Goal: Information Seeking & Learning: Learn about a topic

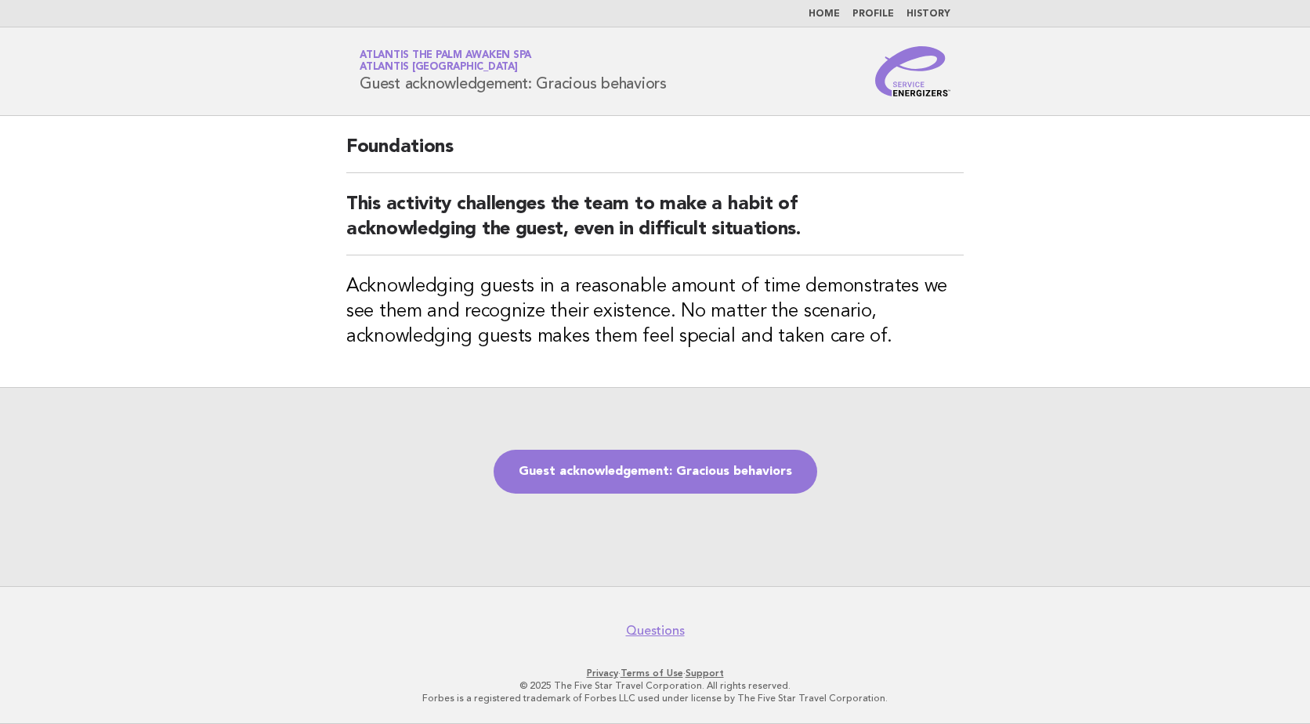
drag, startPoint x: 361, startPoint y: 83, endPoint x: 675, endPoint y: 94, distance: 313.7
click at [675, 94] on div "Service Energizers Atlantis The Palm Awaken Spa Atlantis [GEOGRAPHIC_DATA] Gues…" at bounding box center [655, 71] width 635 height 50
copy h1 "Guest acknowledgement: Gracious behaviors"
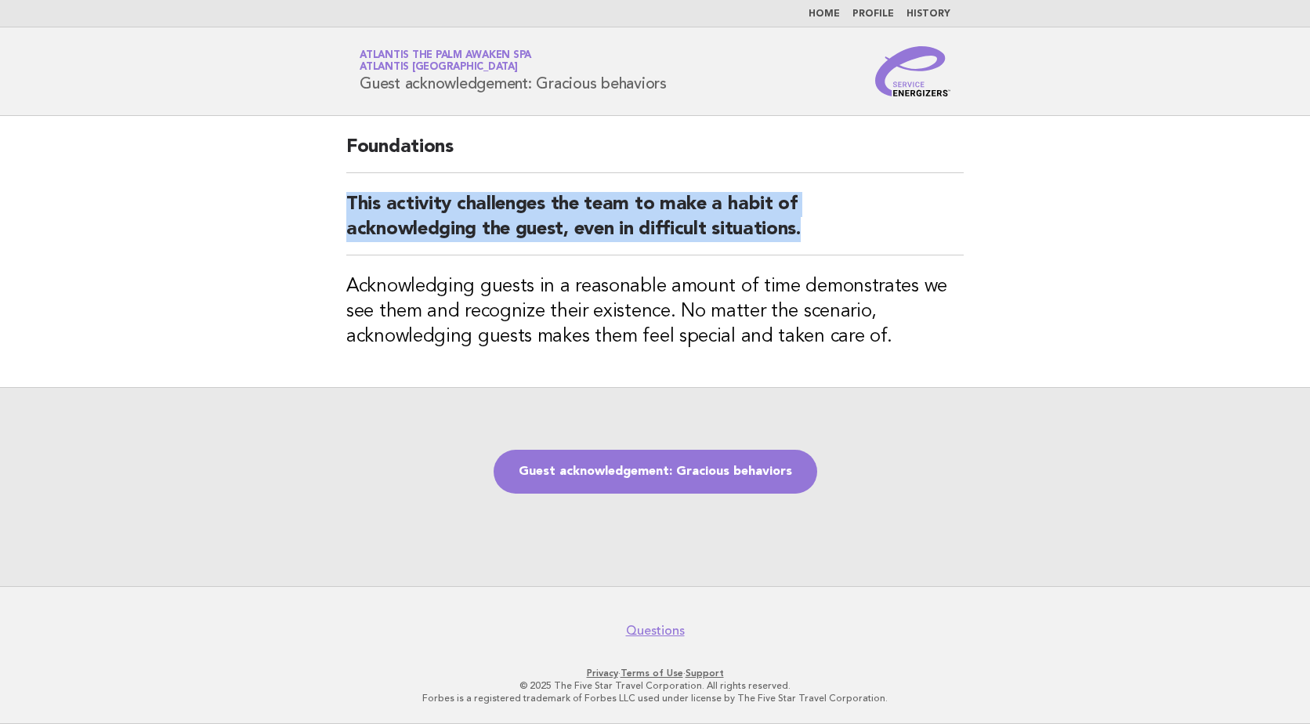
drag, startPoint x: 364, startPoint y: 213, endPoint x: 807, endPoint y: 237, distance: 443.4
click at [807, 237] on h2 "This activity challenges the team to make a habit of acknowledging the guest, e…" at bounding box center [655, 223] width 618 height 63
copy h2 "This activity challenges the team to make a habit of acknowledging the guest, e…"
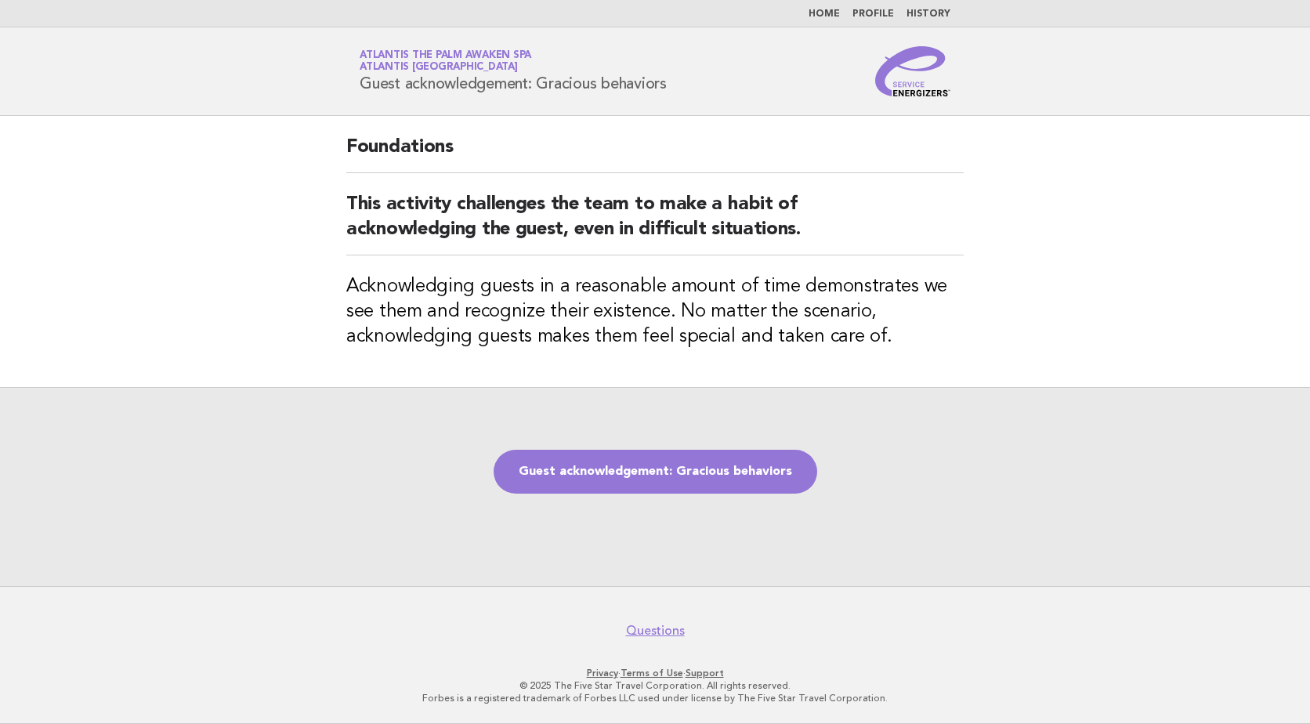
click at [356, 292] on h3 "Acknowledging guests in a reasonable amount of time demonstrates we see them an…" at bounding box center [655, 311] width 618 height 75
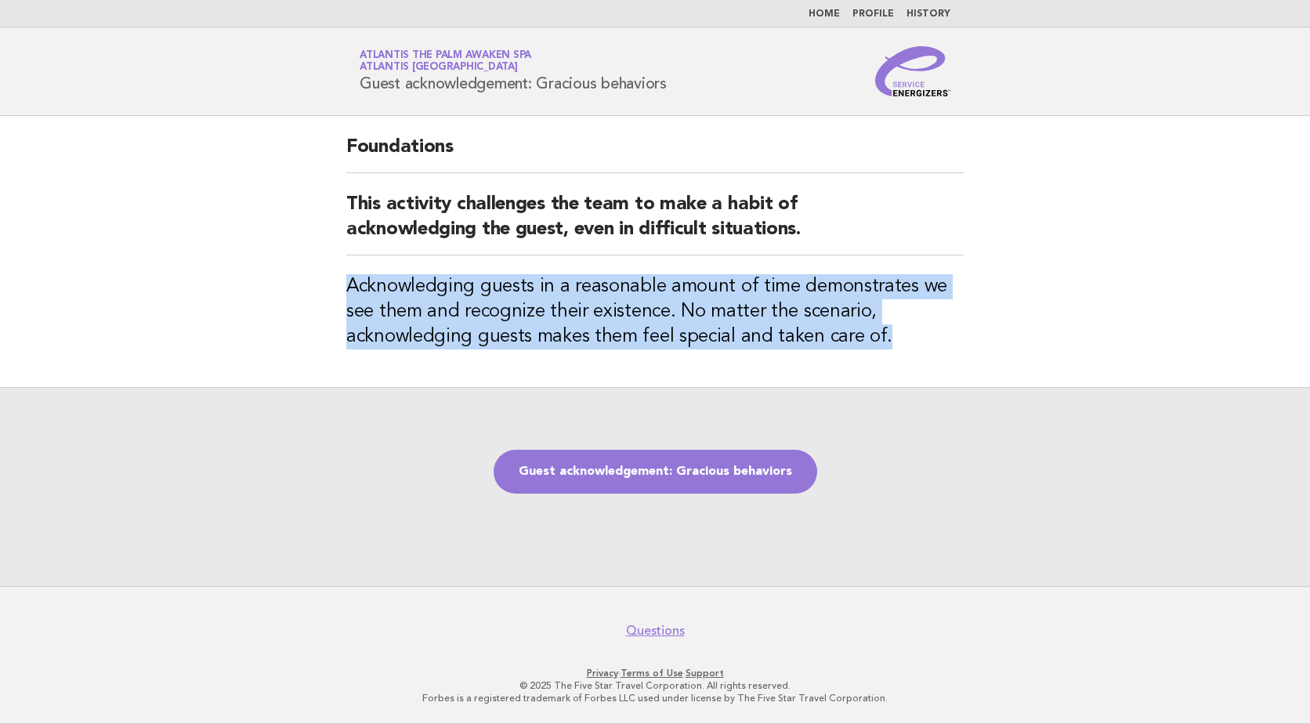
drag, startPoint x: 348, startPoint y: 284, endPoint x: 889, endPoint y: 337, distance: 543.3
click at [889, 337] on h3 "Acknowledging guests in a reasonable amount of time demonstrates we see them an…" at bounding box center [655, 311] width 618 height 75
copy h3 "Acknowledging guests in a reasonable amount of time demonstrates we see them an…"
